Goal: Task Accomplishment & Management: Use online tool/utility

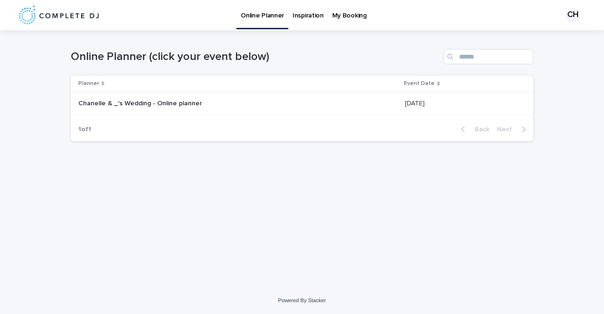
click at [169, 101] on p "Chanelle & _'s Wedding - Online planner" at bounding box center [141, 103] width 126 height 10
